Goal: Check status: Check status

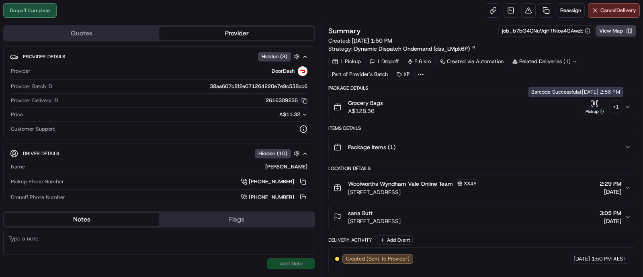
click at [591, 108] on div "Pickup" at bounding box center [595, 111] width 24 height 7
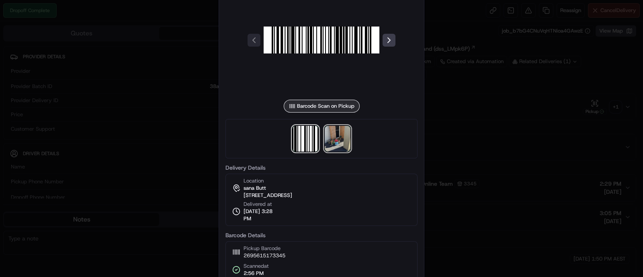
click at [340, 135] on img at bounding box center [338, 139] width 26 height 26
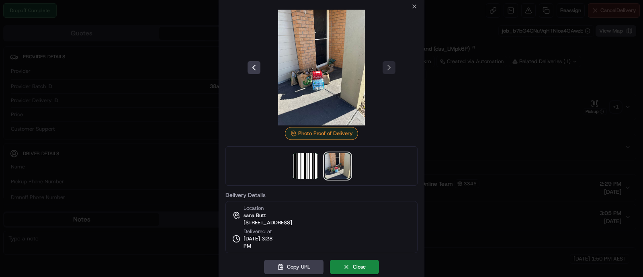
drag, startPoint x: 556, startPoint y: 98, endPoint x: 590, endPoint y: 76, distance: 40.3
click at [556, 98] on div at bounding box center [321, 138] width 643 height 277
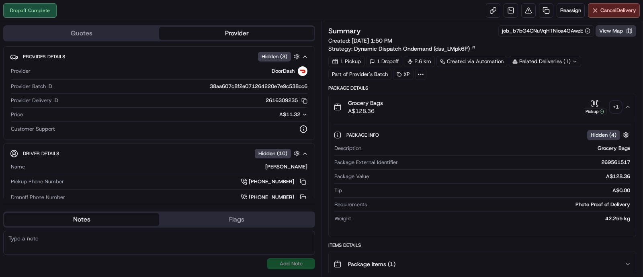
click at [599, 30] on button "View Map" at bounding box center [615, 30] width 41 height 11
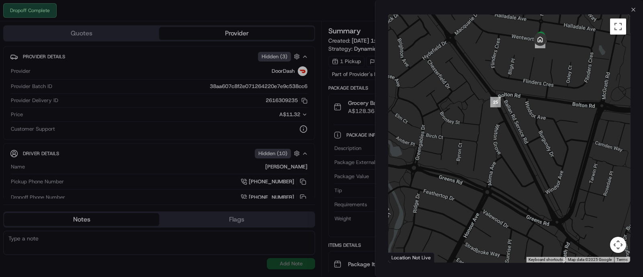
drag, startPoint x: 554, startPoint y: 51, endPoint x: 548, endPoint y: 109, distance: 58.7
click at [548, 109] on div at bounding box center [509, 138] width 242 height 248
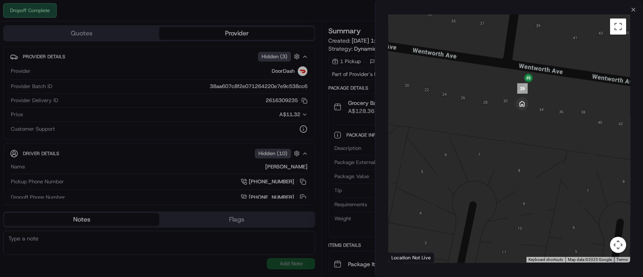
drag, startPoint x: 536, startPoint y: 74, endPoint x: 534, endPoint y: 111, distance: 37.8
click at [534, 111] on div at bounding box center [509, 138] width 242 height 248
